Goal: Task Accomplishment & Management: Manage account settings

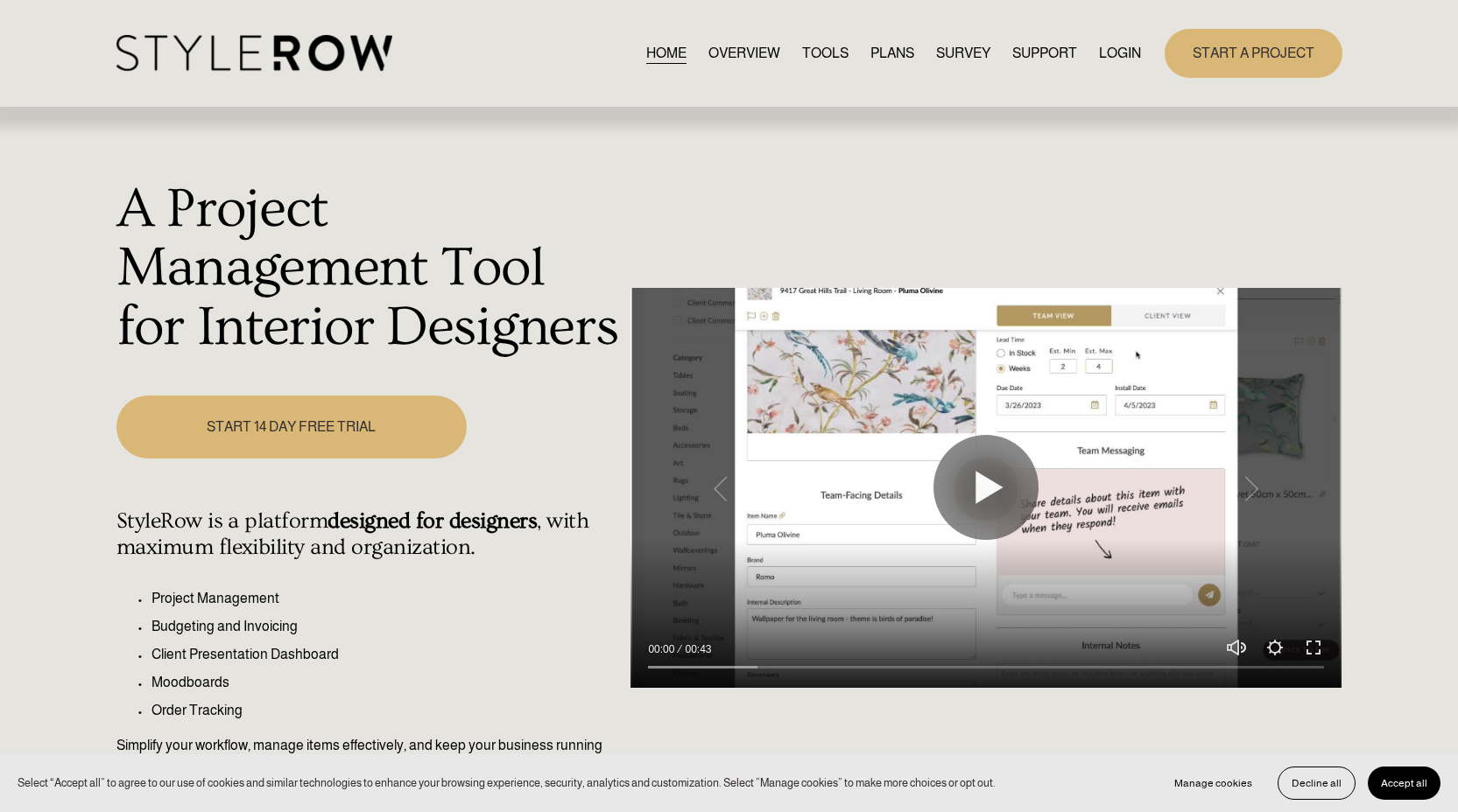
click at [1120, 50] on link "LOGIN" at bounding box center [1119, 52] width 42 height 24
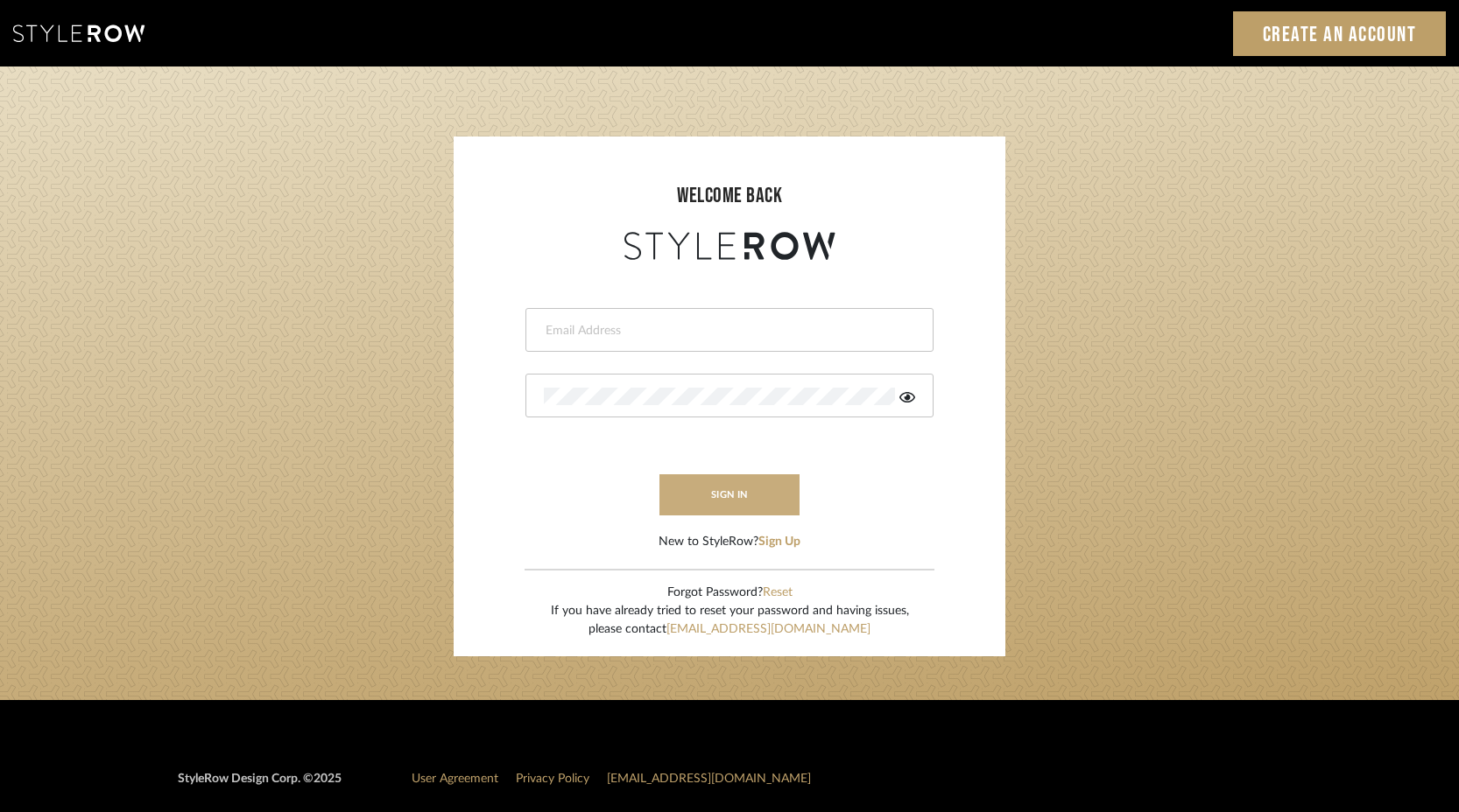
type input "keith@sbhomestagingdesign.com"
click at [772, 487] on button "sign in" at bounding box center [729, 494] width 140 height 41
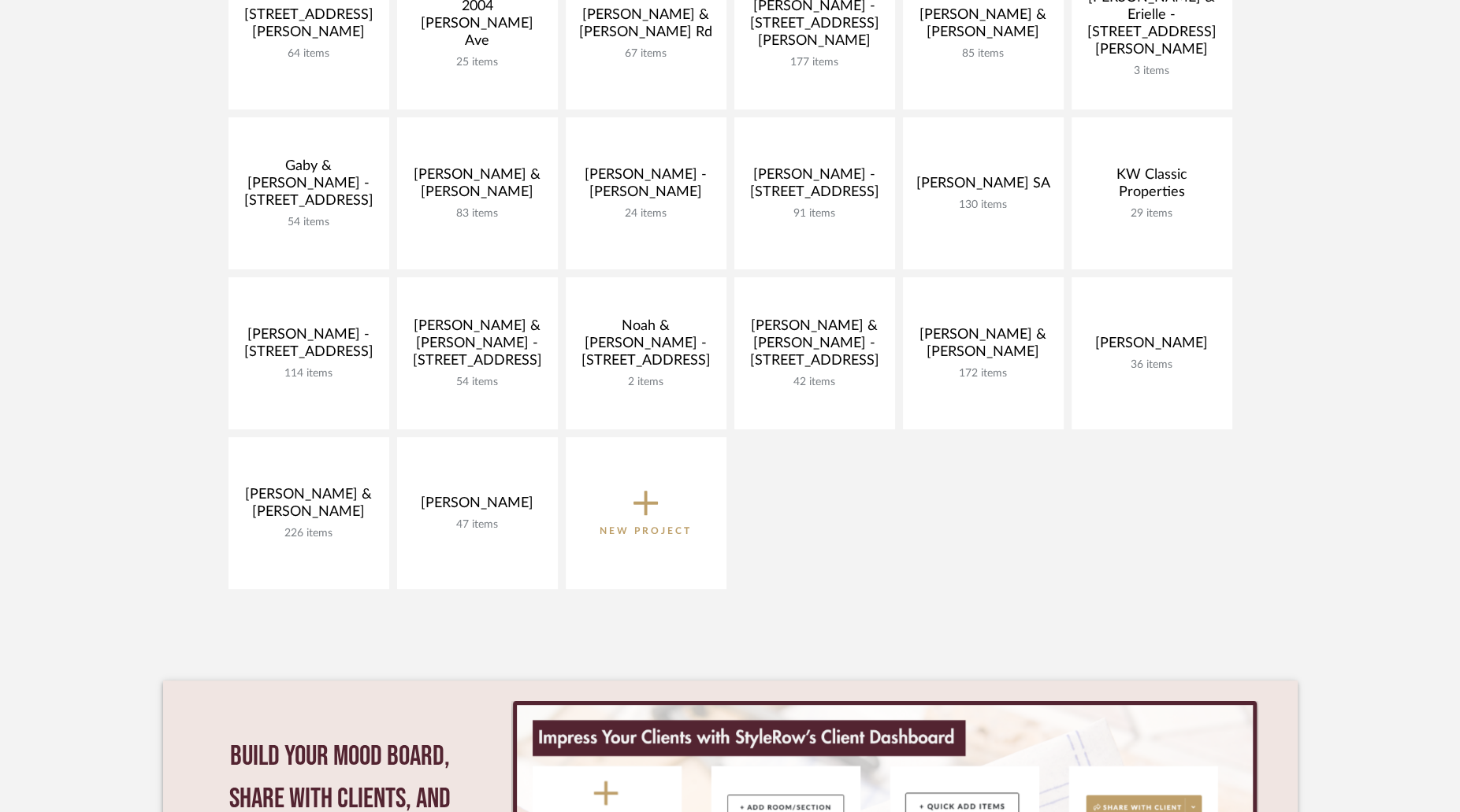
scroll to position [458, 0]
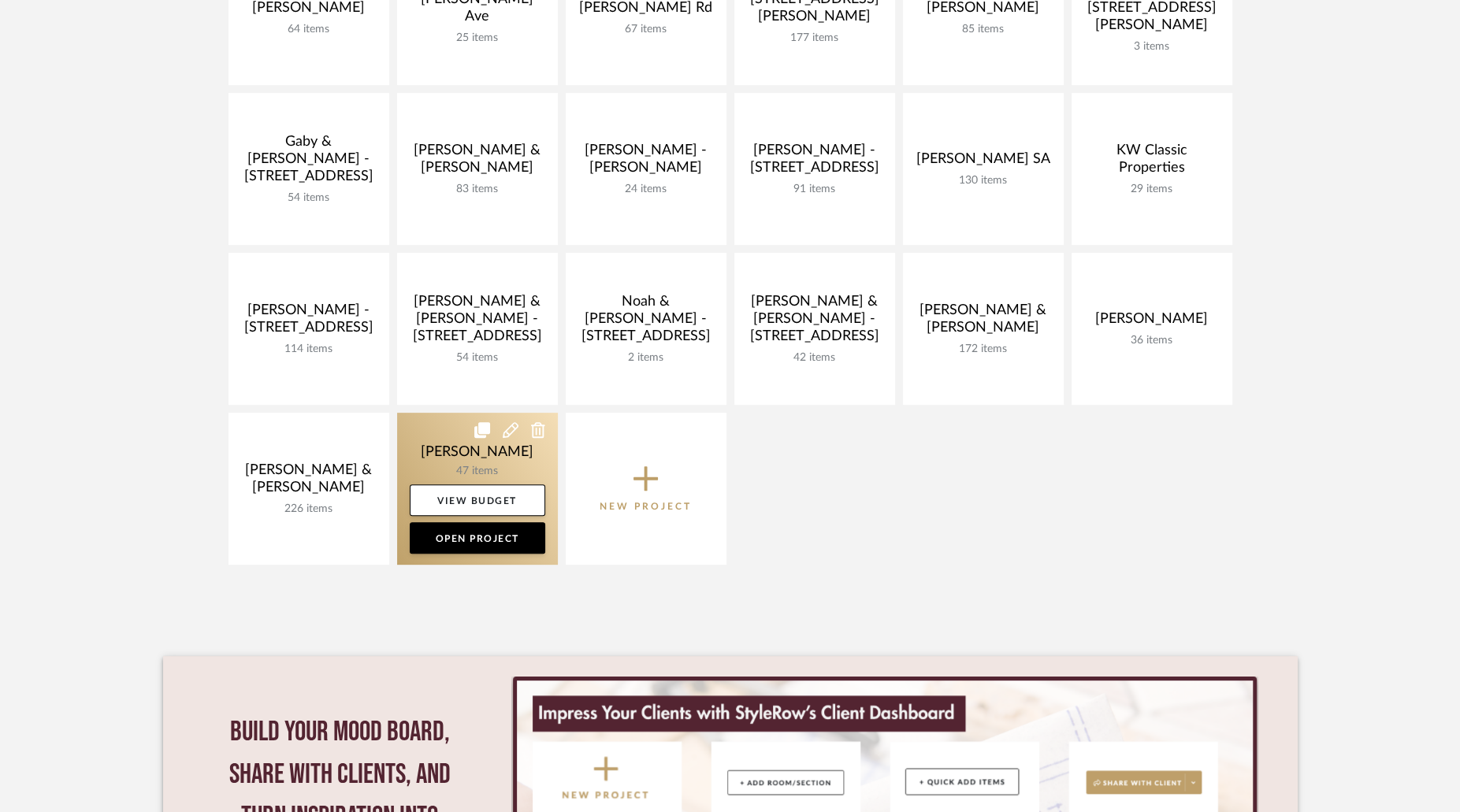
click at [476, 465] on link at bounding box center [478, 489] width 161 height 152
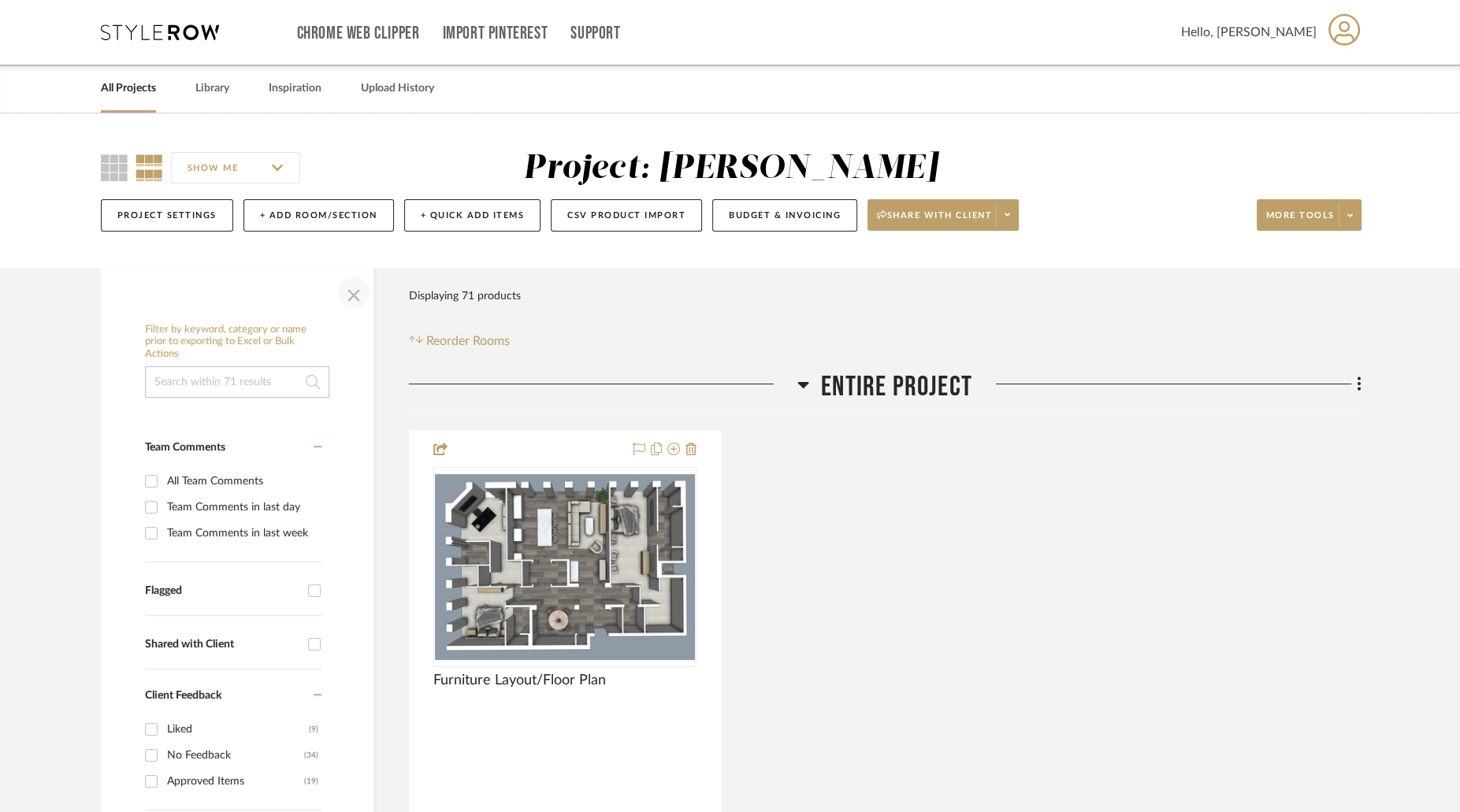
click at [353, 297] on span "button" at bounding box center [353, 292] width 38 height 38
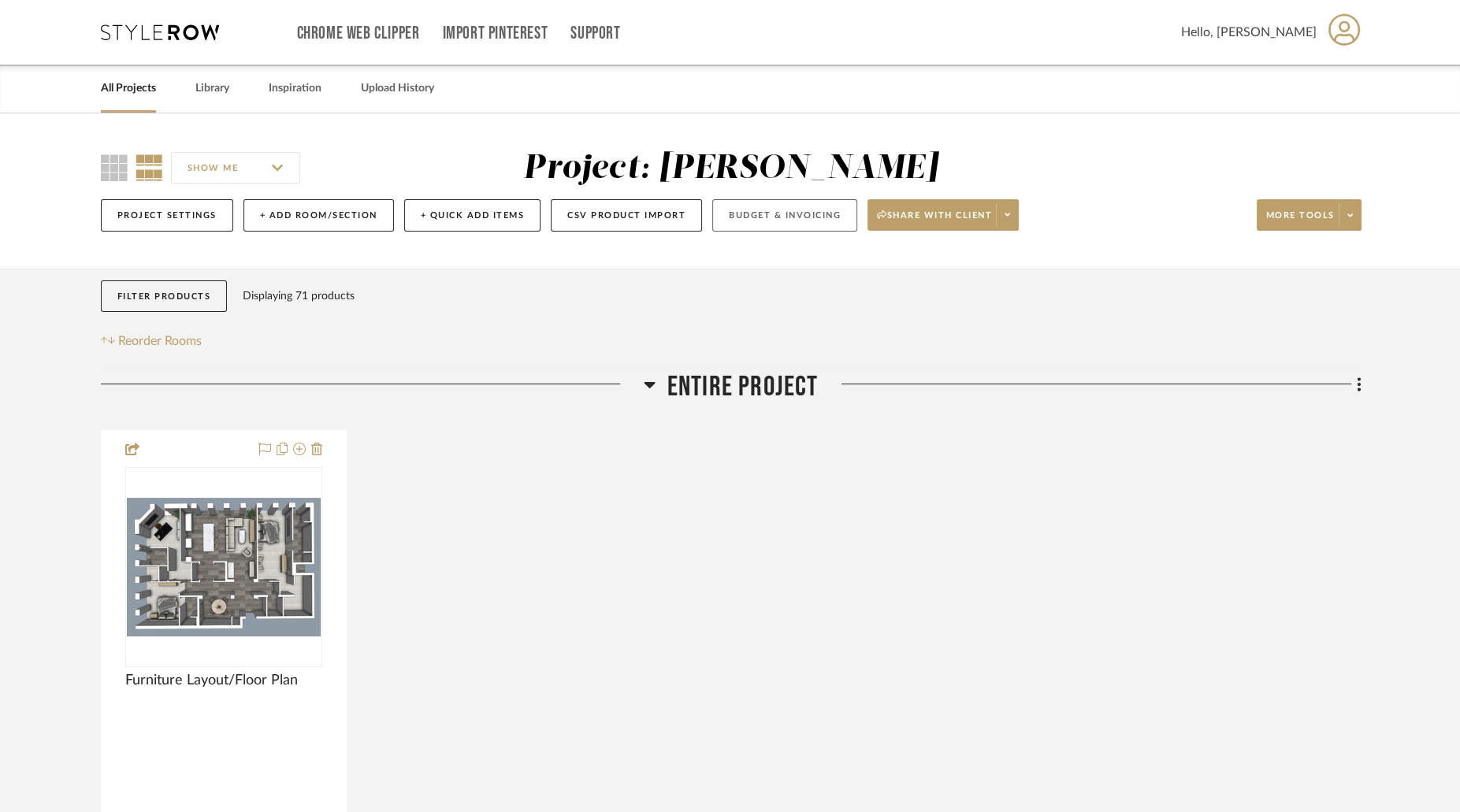
click at [810, 217] on button "Budget & Invoicing" at bounding box center [784, 216] width 145 height 33
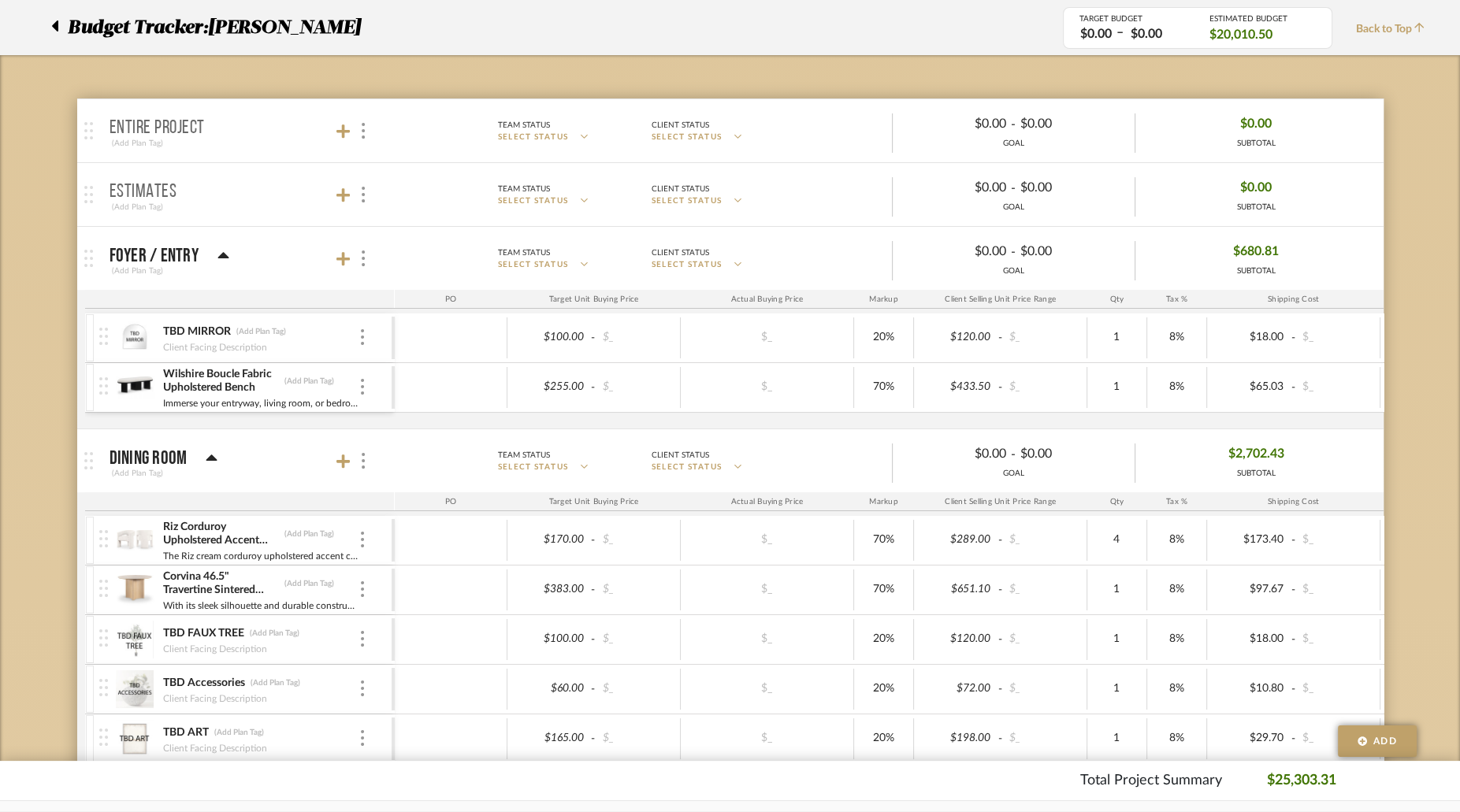
scroll to position [214, 0]
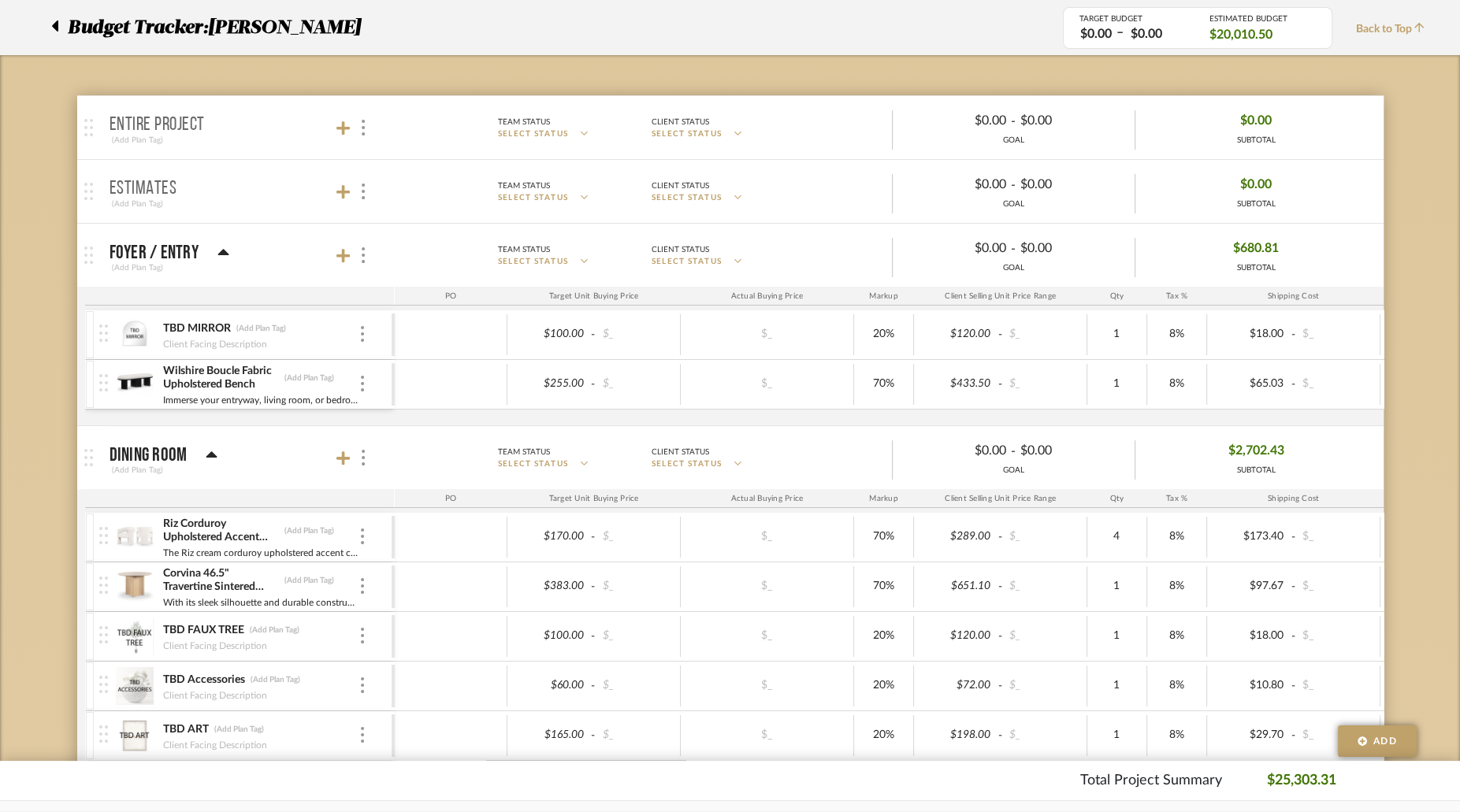
click at [59, 29] on div at bounding box center [59, 27] width 16 height 28
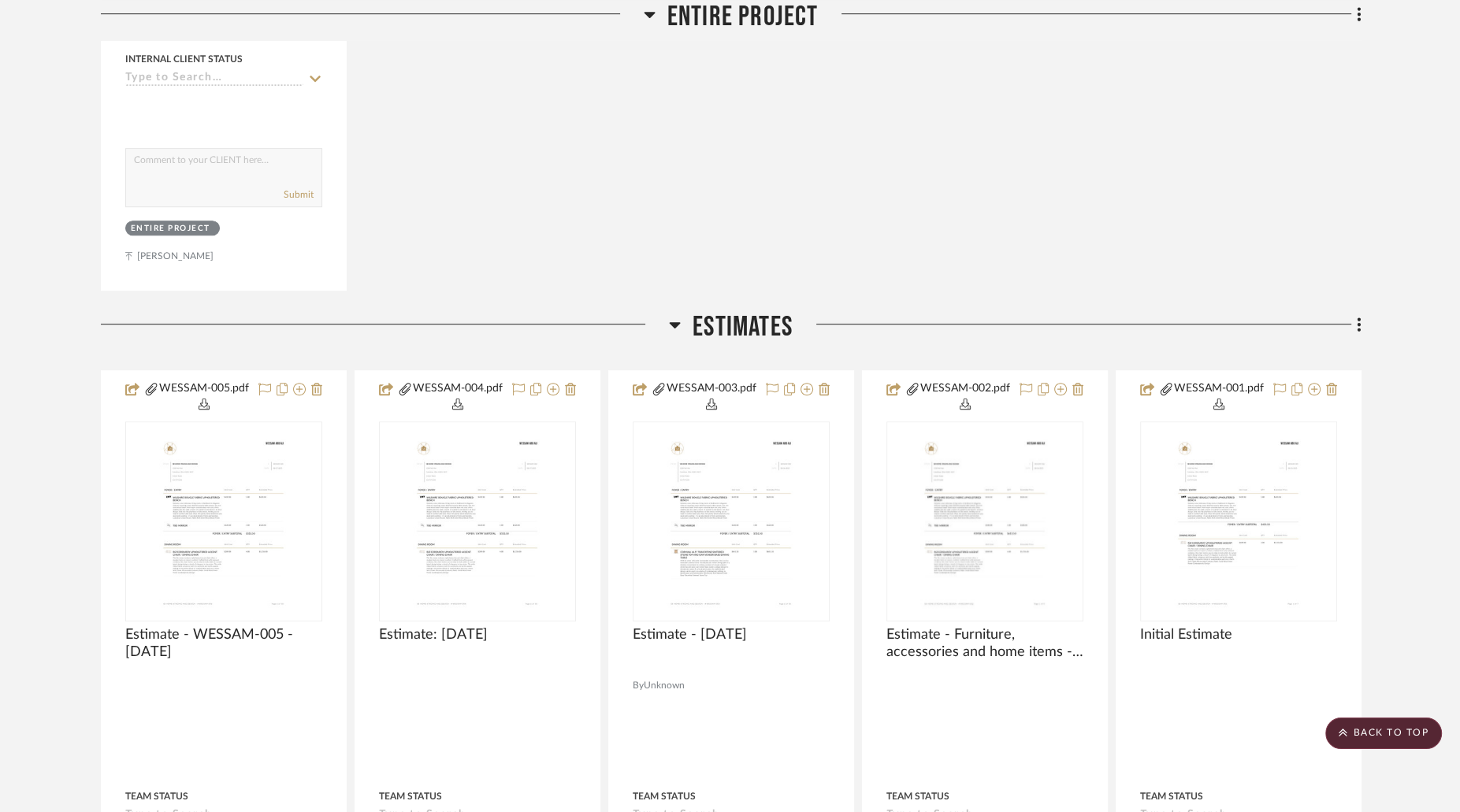
scroll to position [909, 0]
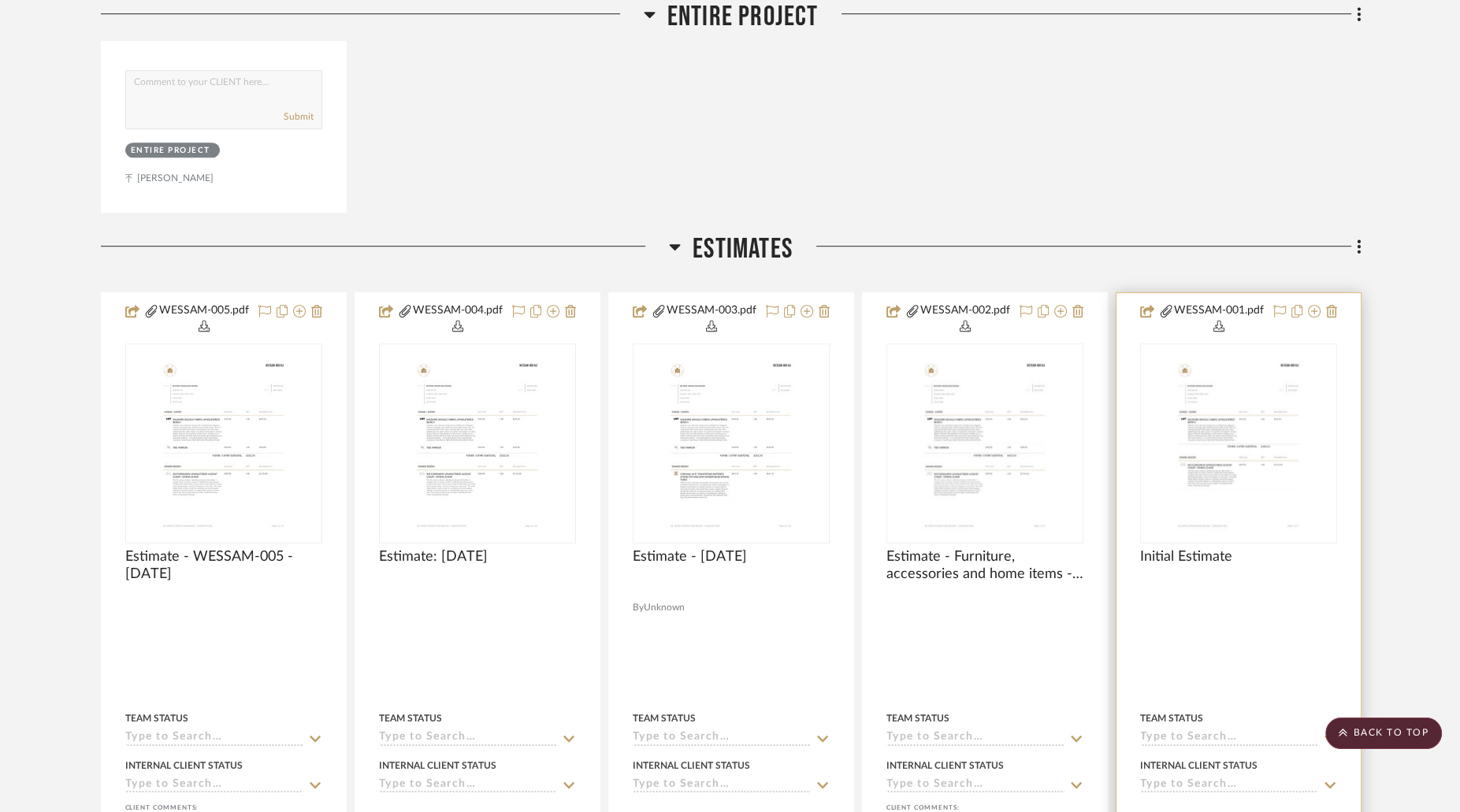
click at [1185, 445] on img "0" at bounding box center [1237, 443] width 154 height 197
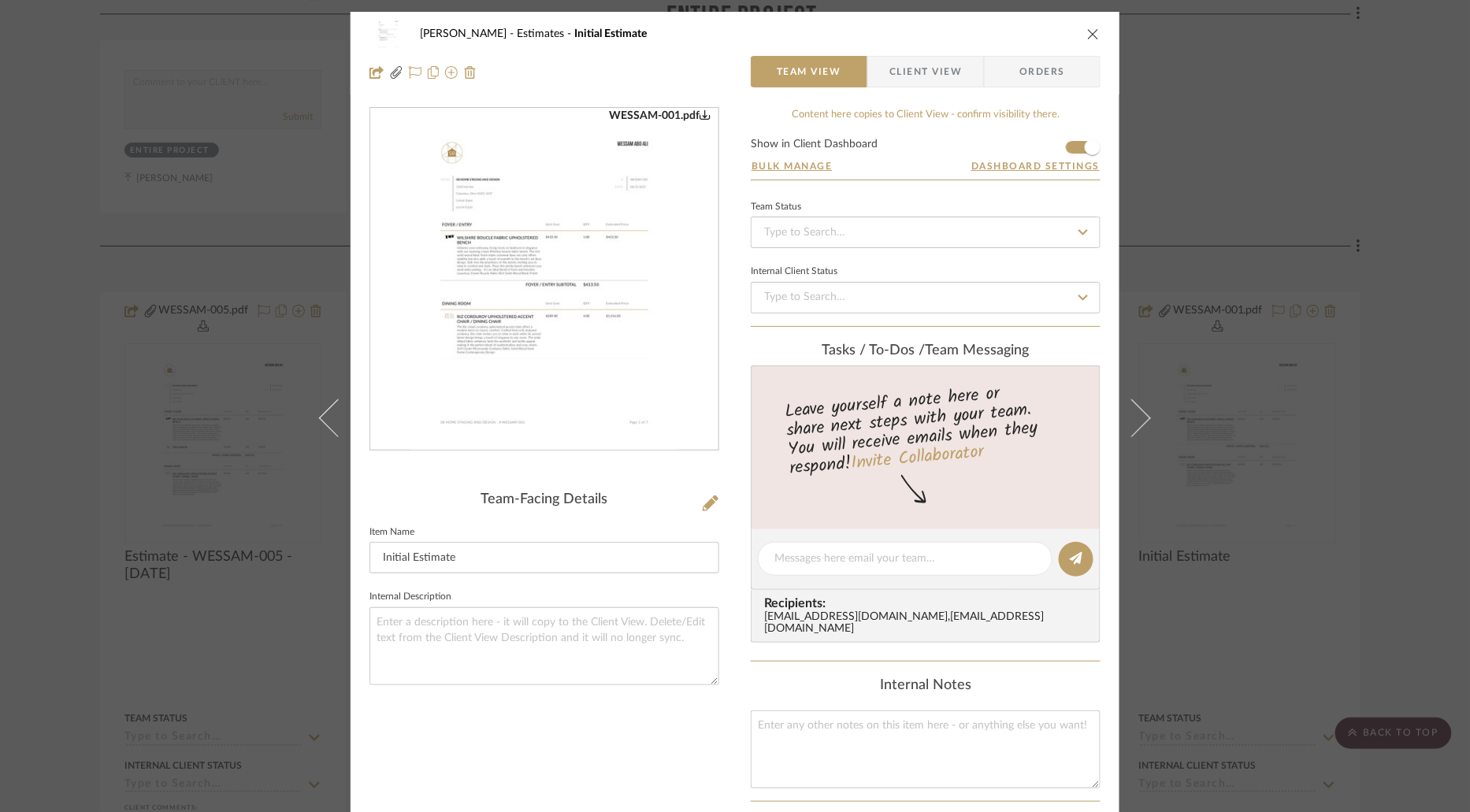
click at [1088, 37] on icon "close" at bounding box center [1094, 33] width 13 height 13
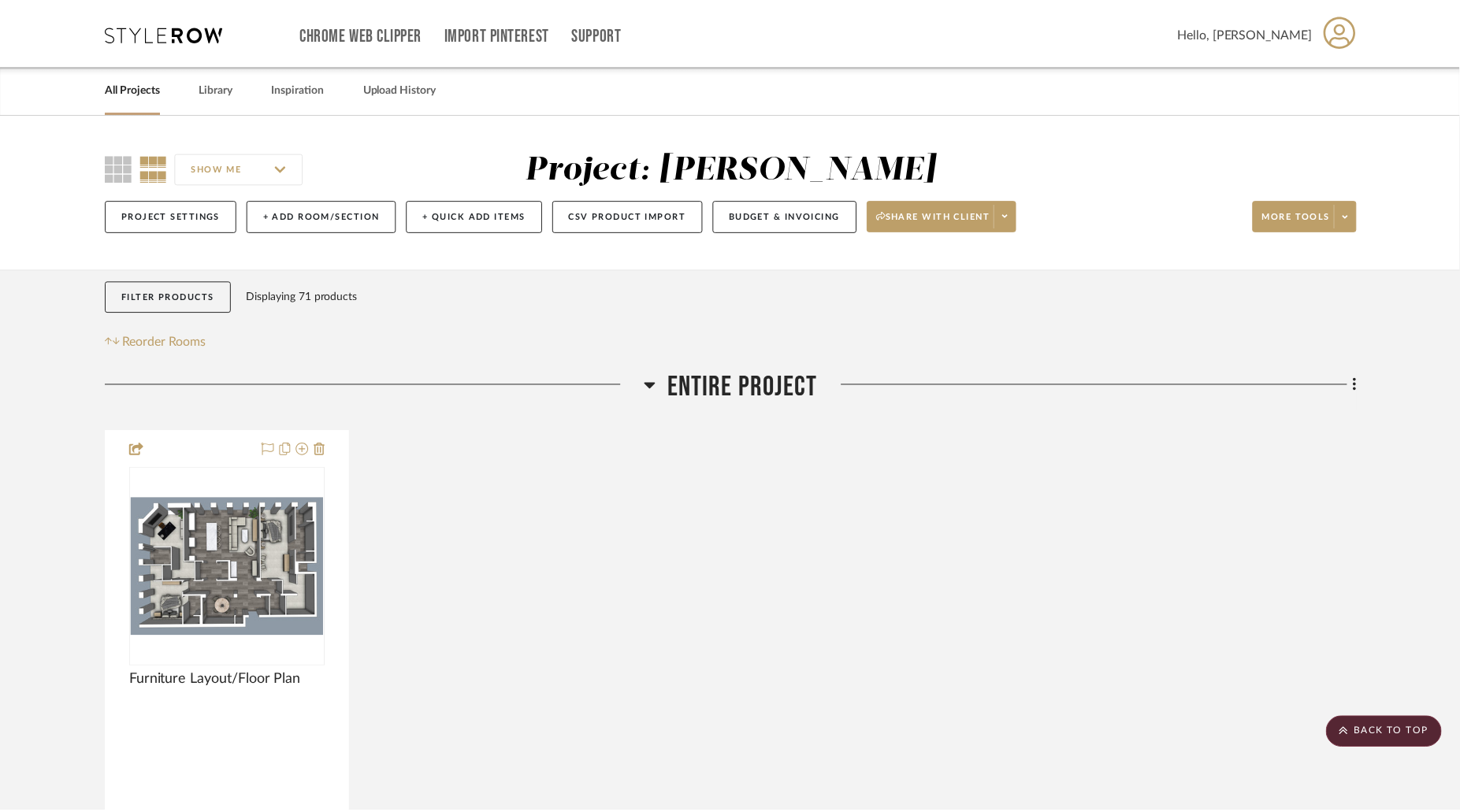
scroll to position [909, 0]
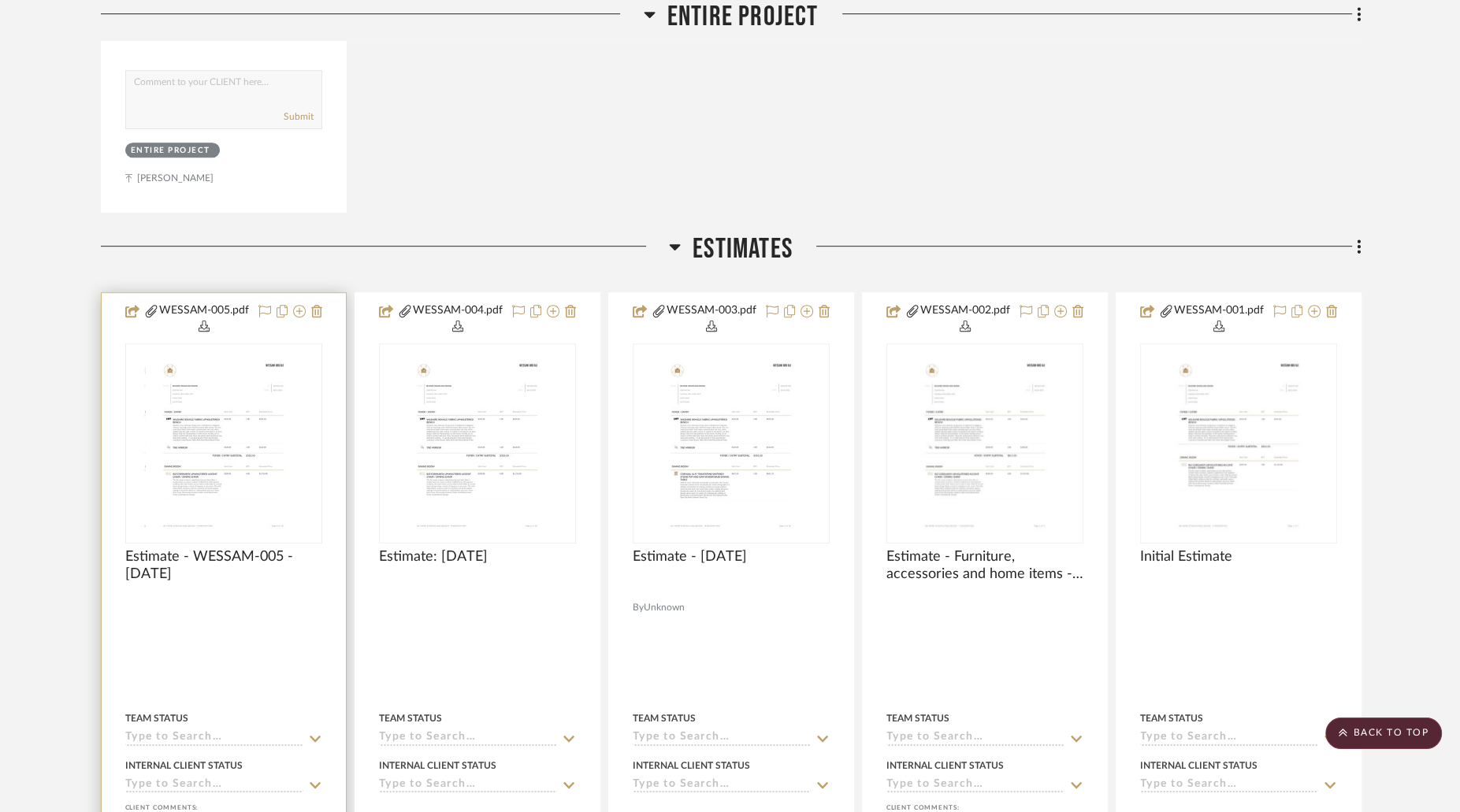
click at [190, 409] on div at bounding box center [223, 443] width 197 height 200
click at [266, 412] on img "0" at bounding box center [223, 443] width 154 height 197
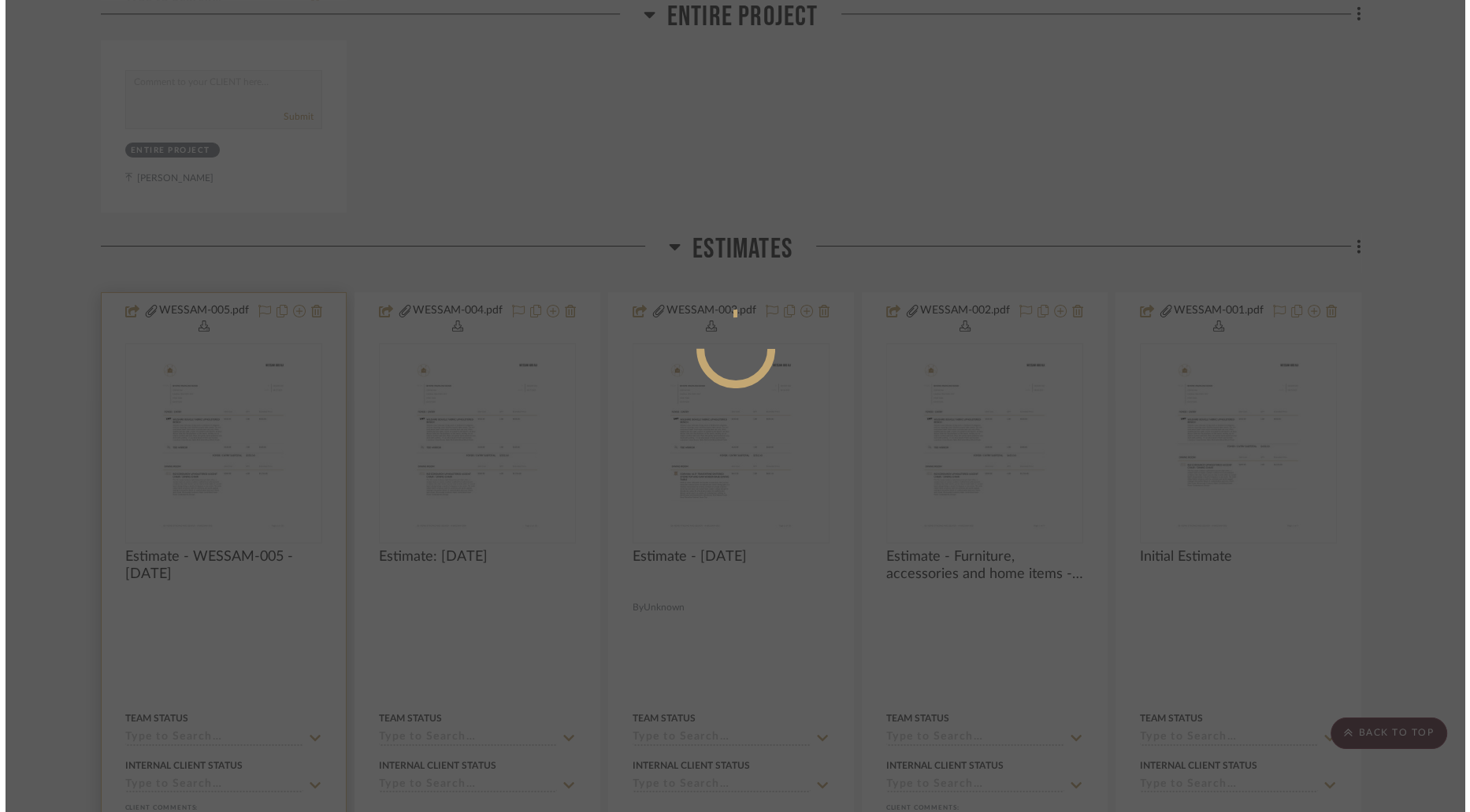
scroll to position [0, 0]
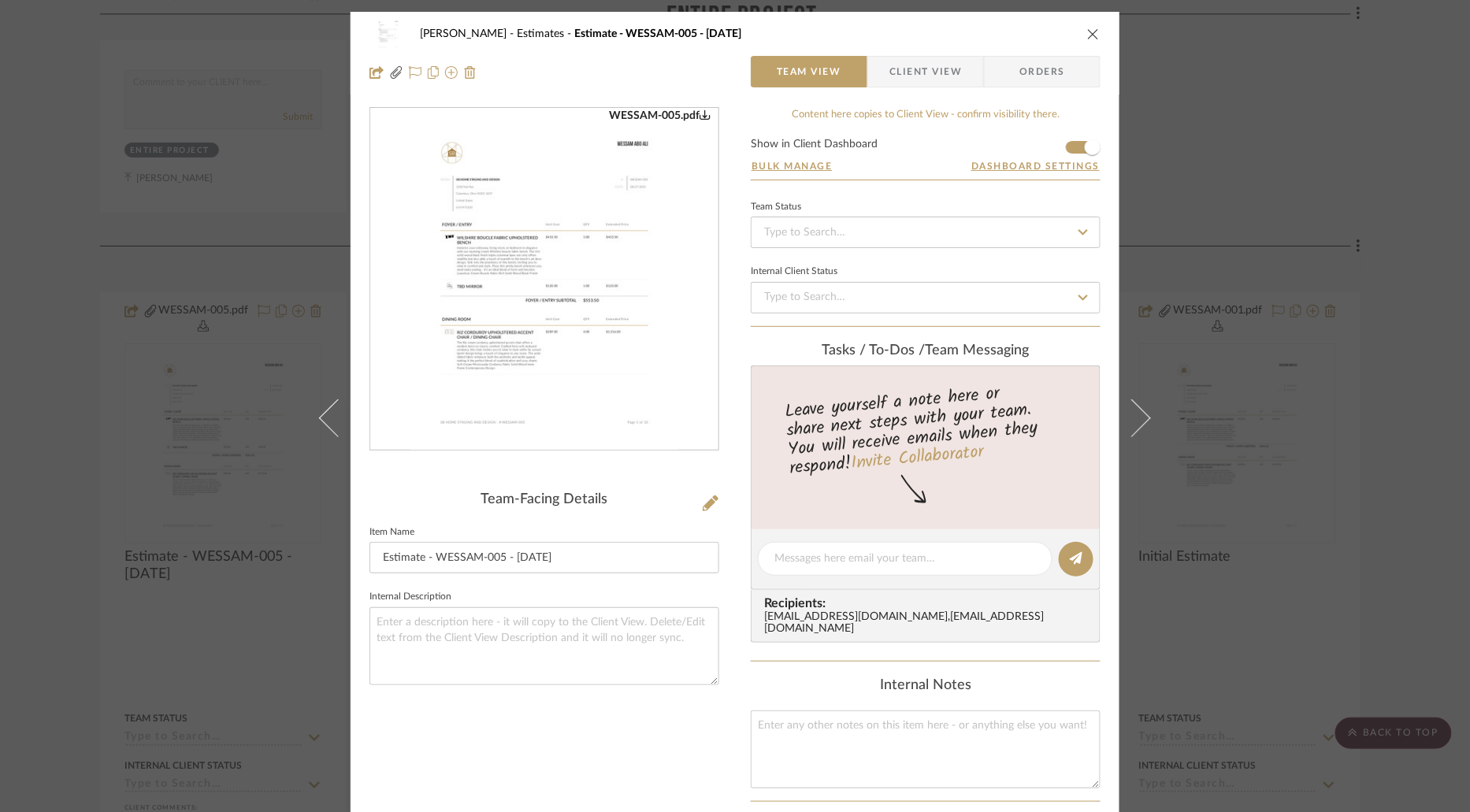
click at [494, 187] on img "0" at bounding box center [544, 280] width 268 height 342
click at [1088, 33] on icon "close" at bounding box center [1094, 33] width 13 height 13
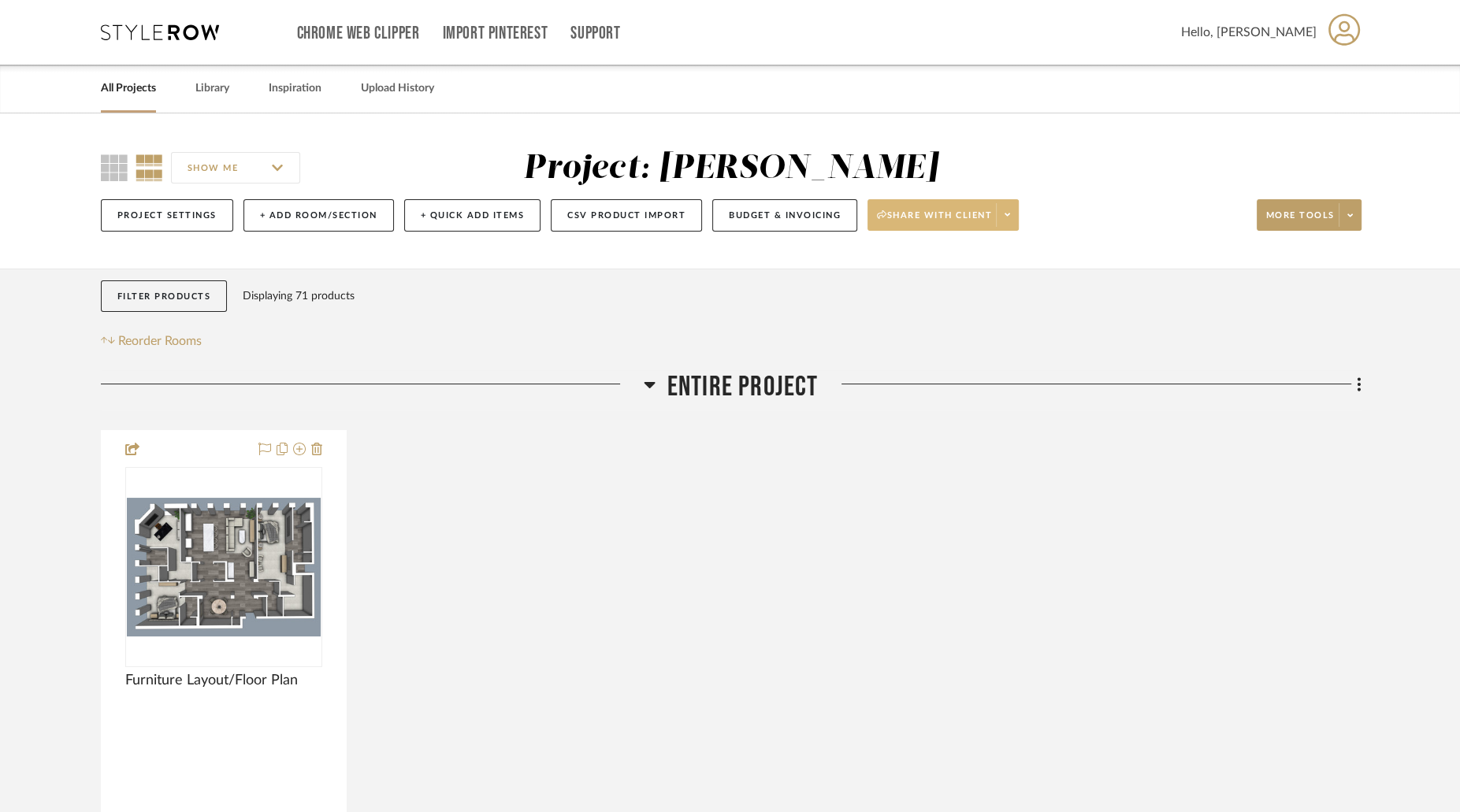
click at [918, 220] on span "Share with client" at bounding box center [935, 222] width 115 height 24
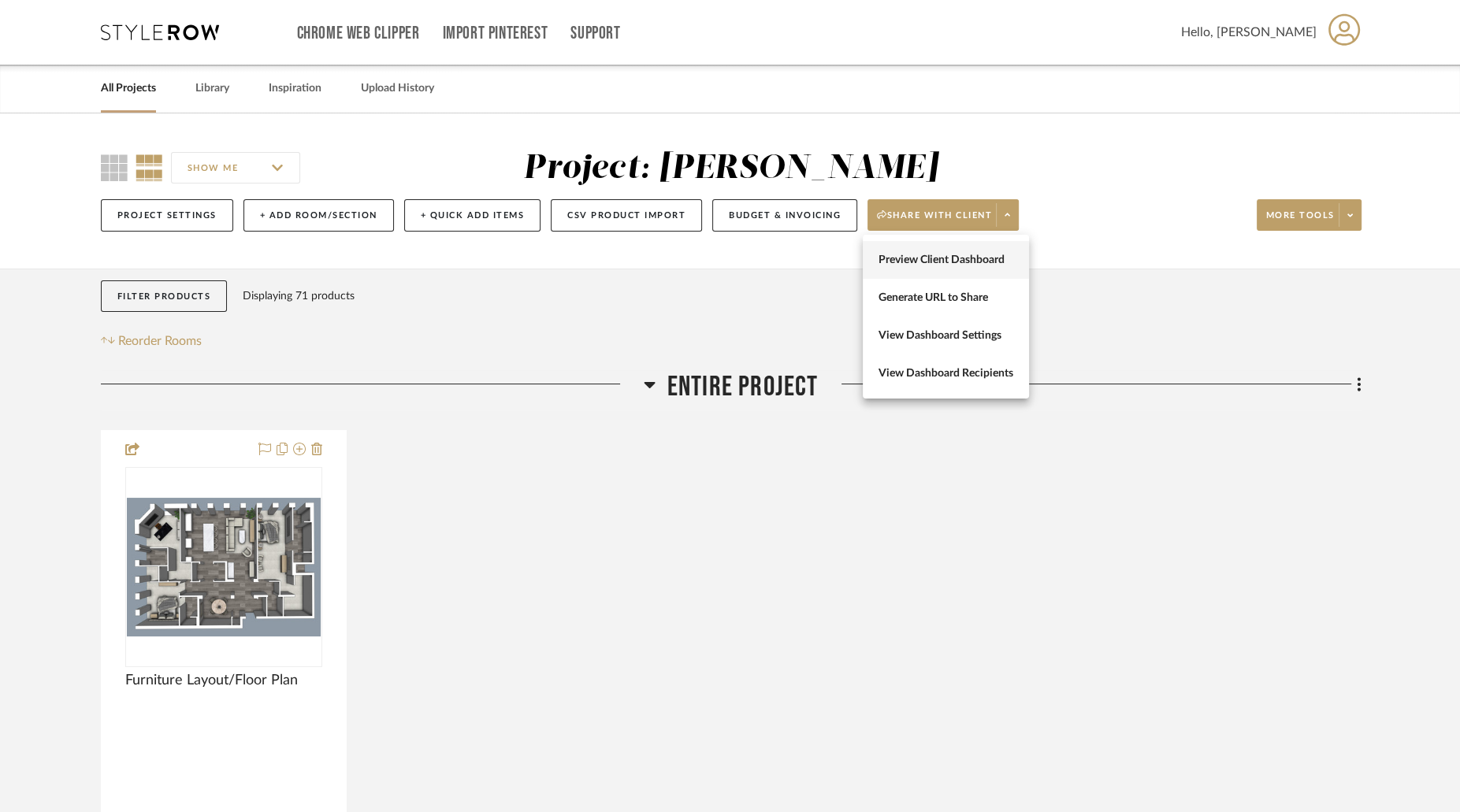
click at [935, 253] on span "Preview Client Dashboard" at bounding box center [946, 260] width 134 height 14
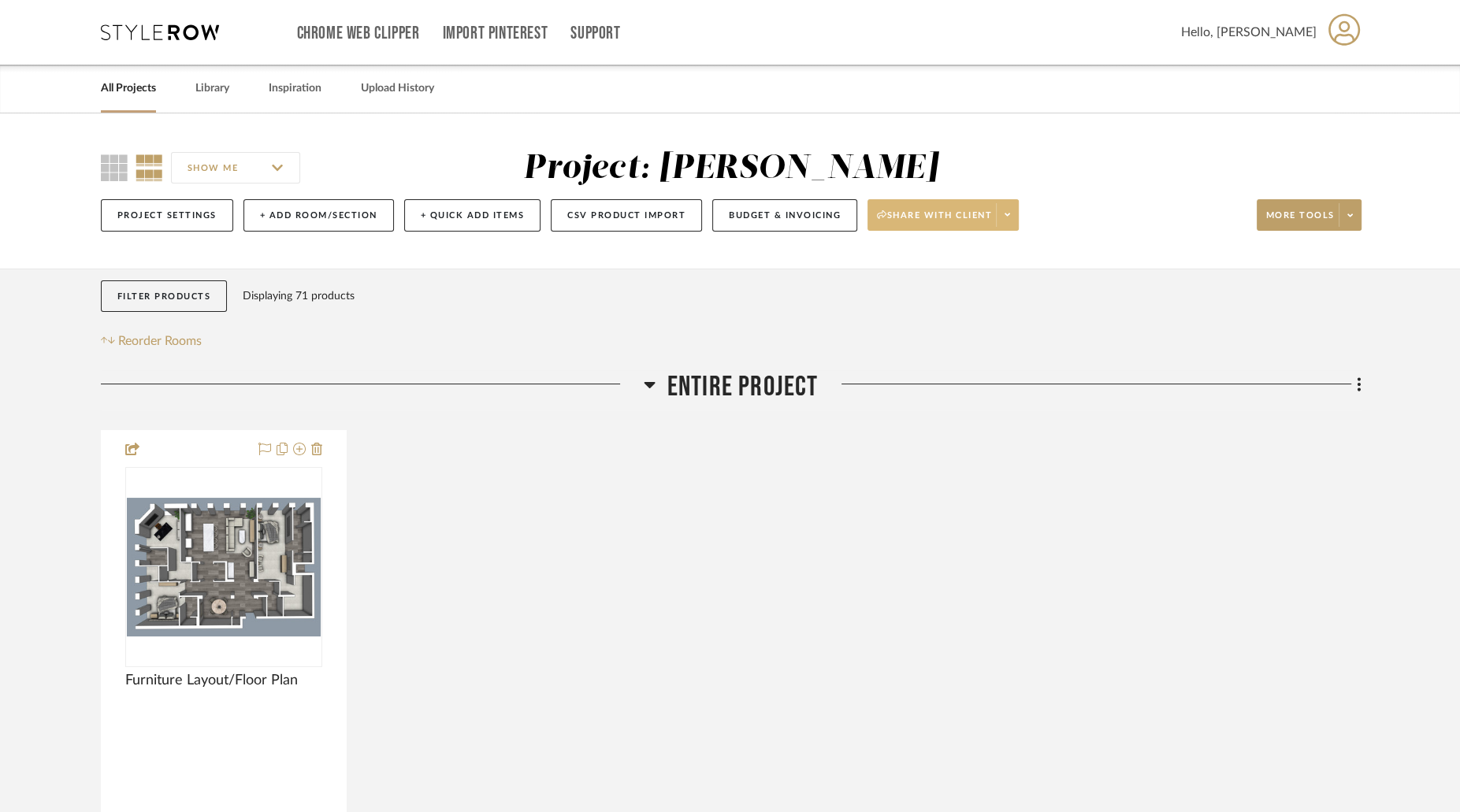
click at [966, 214] on span "Share with client" at bounding box center [935, 222] width 115 height 24
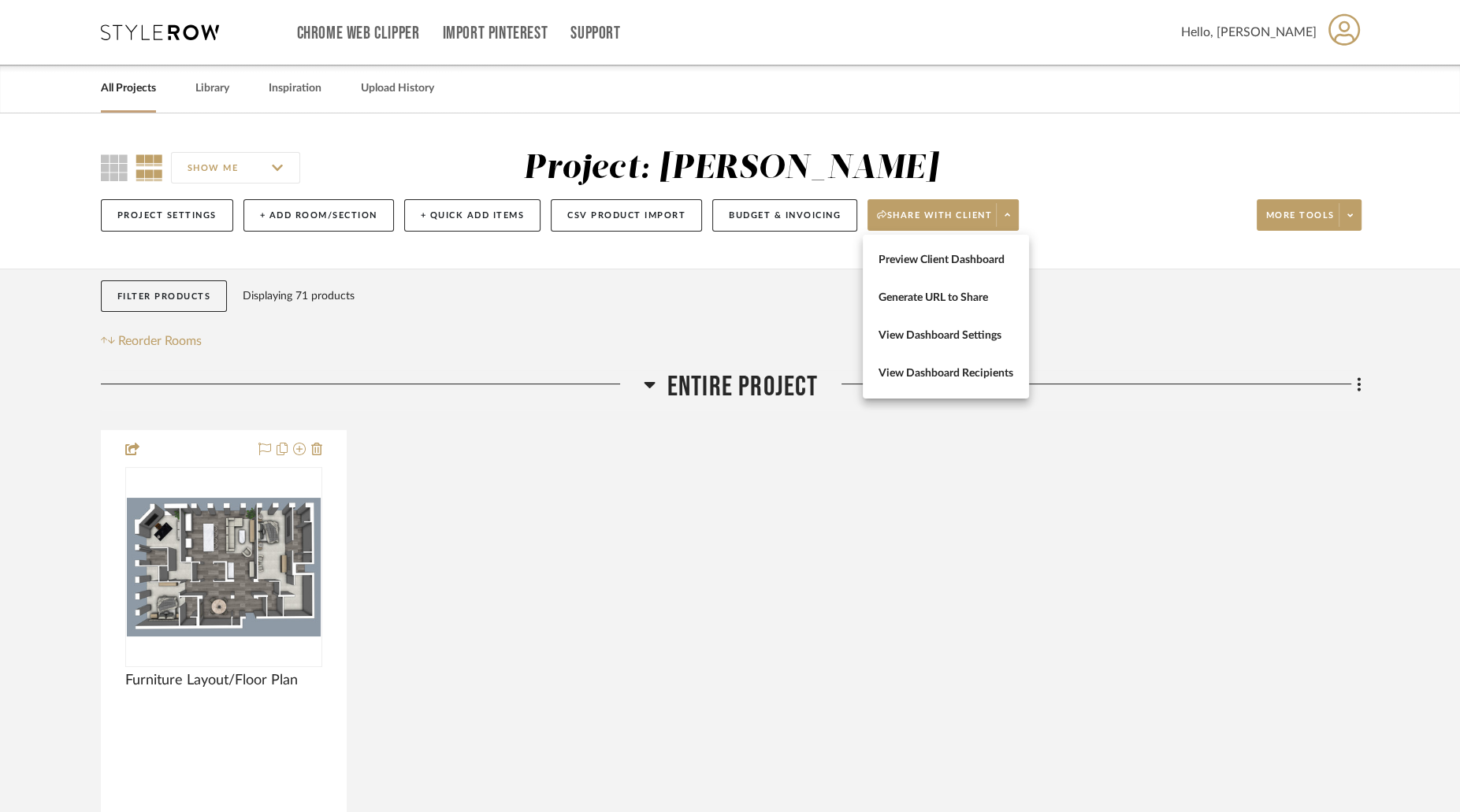
click at [799, 210] on div at bounding box center [730, 406] width 1460 height 812
click at [780, 210] on button "Budget & Invoicing" at bounding box center [784, 216] width 145 height 33
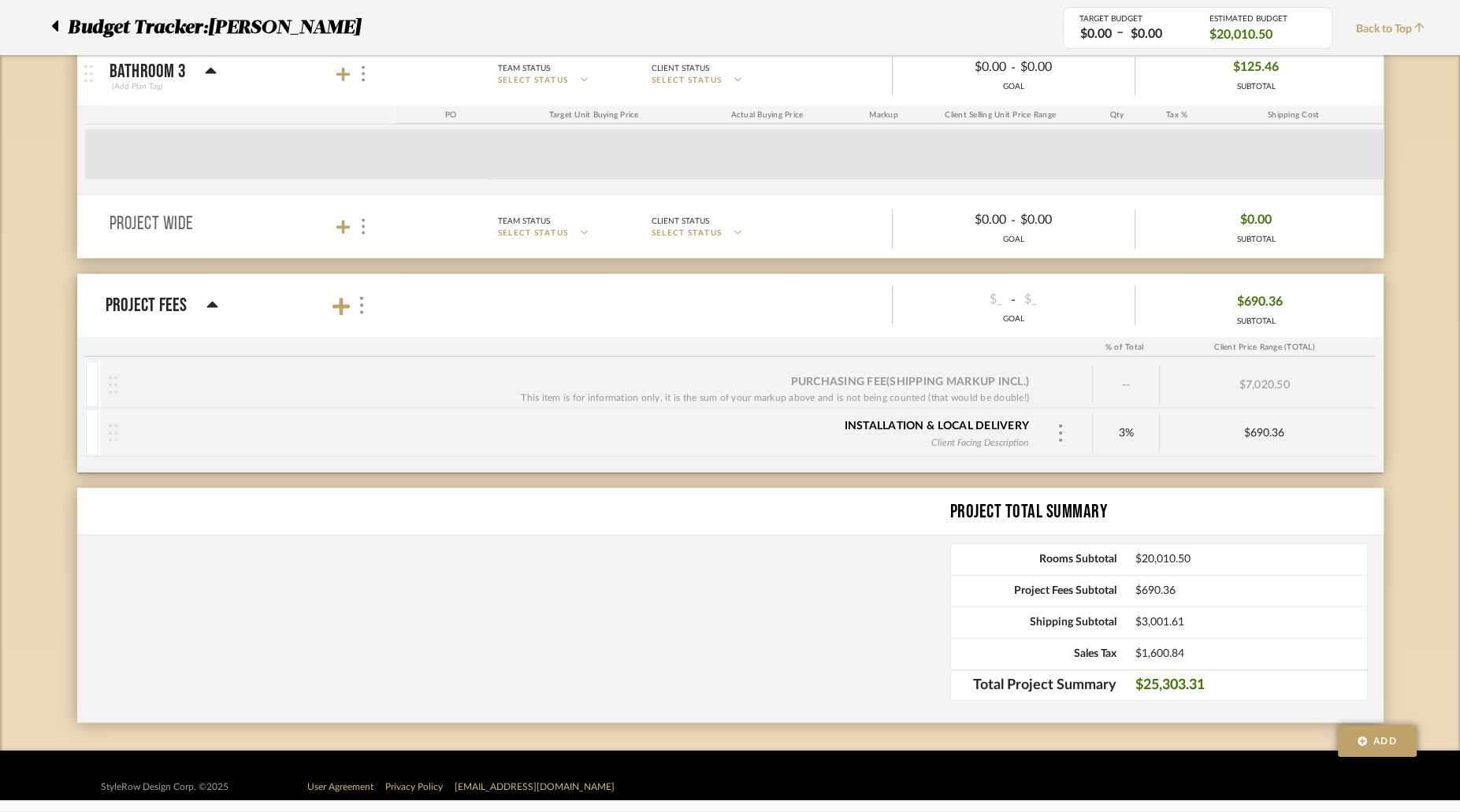
scroll to position [3772, 0]
